Goal: Transaction & Acquisition: Purchase product/service

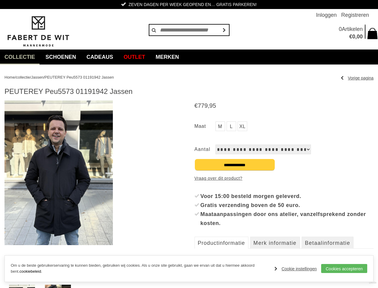
click at [189, 144] on article "PEUTEREY Peu5573 01191942 Jassen" at bounding box center [188, 209] width 369 height 245
click at [356, 33] on span "€ 0 , 00" at bounding box center [349, 36] width 28 height 7
click at [189, 185] on article "PEUTEREY Peu5573 01191942 Jassen" at bounding box center [188, 209] width 369 height 245
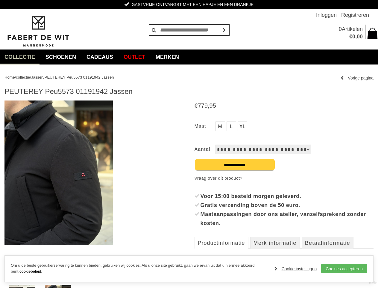
click at [220, 126] on link "M" at bounding box center [221, 126] width 10 height 10
click at [232, 126] on link "L" at bounding box center [232, 126] width 10 height 10
click at [243, 126] on link "XL" at bounding box center [243, 126] width 10 height 10
click at [215, 137] on div "M L XL Bekijk de maattabel" at bounding box center [284, 131] width 179 height 20
click at [219, 178] on link "Vraag over dit product?" at bounding box center [219, 177] width 48 height 9
